Goal: Navigation & Orientation: Find specific page/section

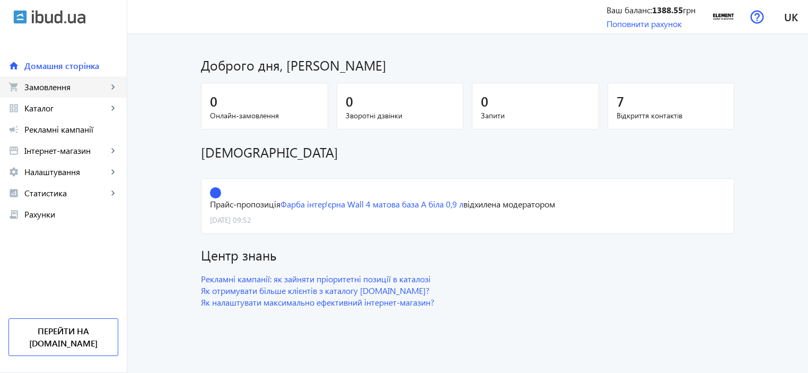
click at [67, 85] on span "Замовлення" at bounding box center [65, 87] width 83 height 11
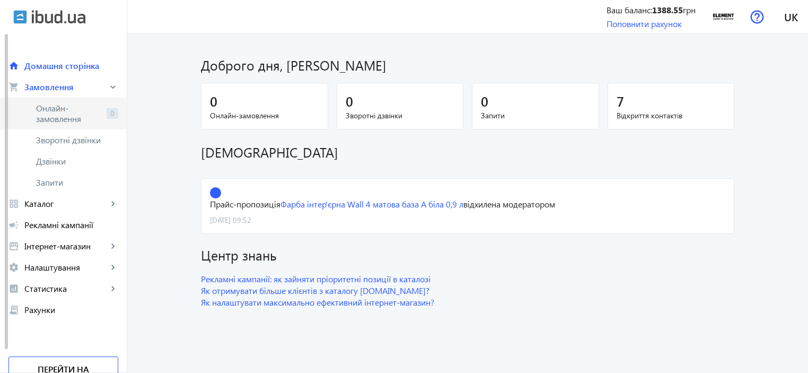
click at [74, 111] on span "Онлайн-замовлення" at bounding box center [69, 113] width 66 height 21
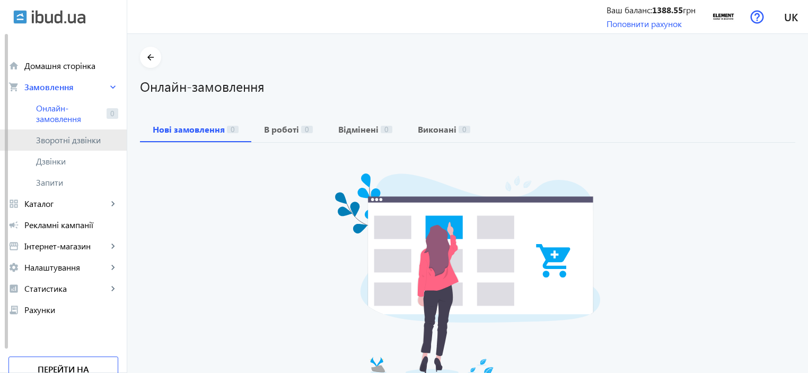
click at [62, 144] on span "Зворотні дзвінки" at bounding box center [71, 140] width 71 height 11
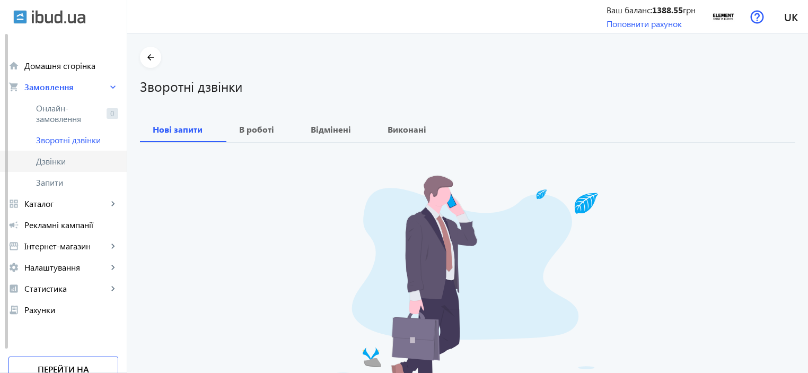
click at [66, 165] on span "Дзвінки" at bounding box center [77, 161] width 82 height 11
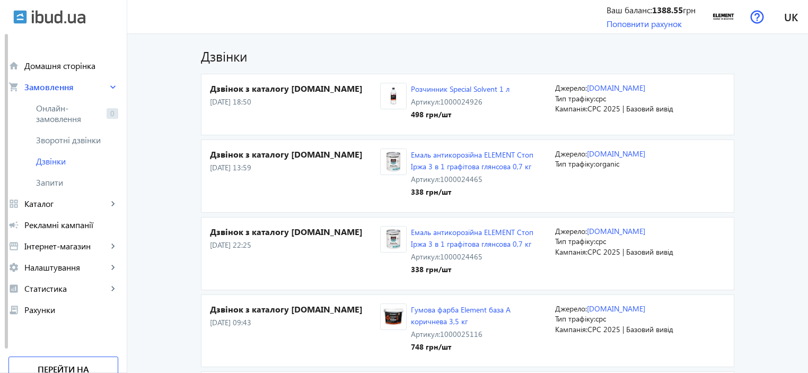
click at [299, 88] on h4 "Дзвінок з каталогу [DOMAIN_NAME]" at bounding box center [295, 89] width 170 height 12
click at [284, 82] on section "Дзвінок з каталогу [DOMAIN_NAME] [DATE] 18:50 Розчинник Special Solvent 1 л Арт…" at bounding box center [468, 105] width 534 height 62
click at [57, 221] on span "Рекламні кампанії" at bounding box center [71, 225] width 94 height 11
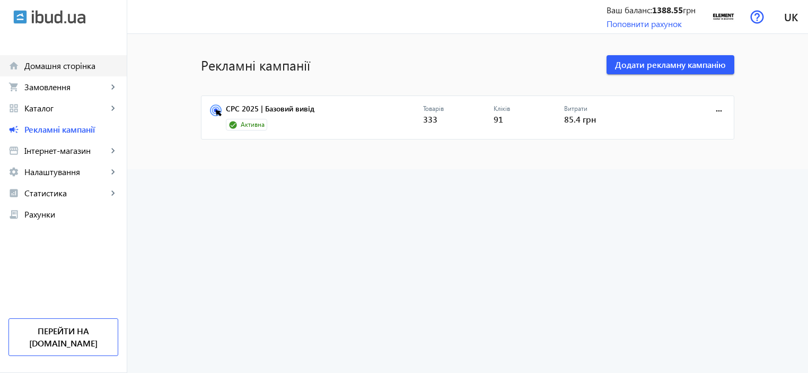
click at [54, 68] on span "Домашня сторінка" at bounding box center [71, 65] width 94 height 11
